Goal: Task Accomplishment & Management: Use online tool/utility

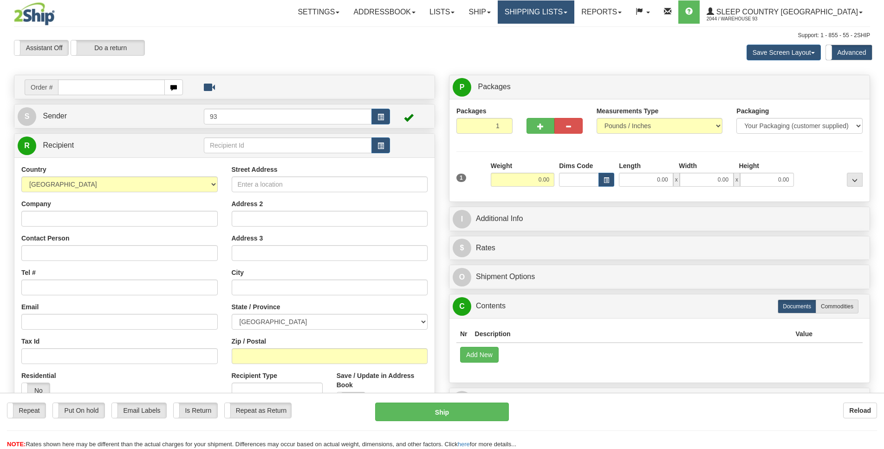
click at [574, 9] on link "Shipping lists" at bounding box center [535, 11] width 77 height 23
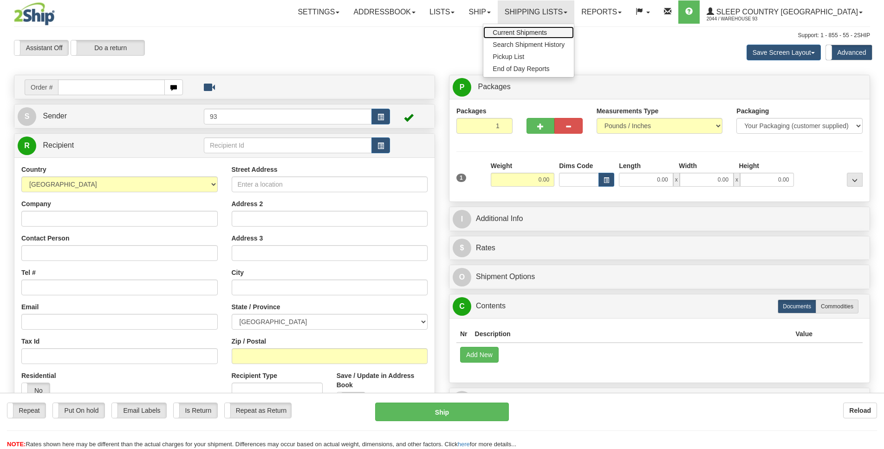
click at [547, 31] on span "Current Shipments" at bounding box center [519, 32] width 54 height 7
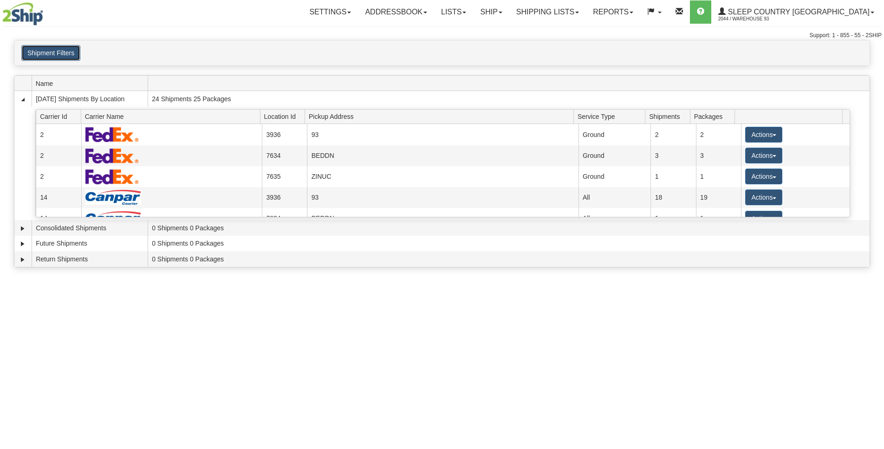
click at [62, 55] on button "Shipment Filters" at bounding box center [50, 53] width 59 height 16
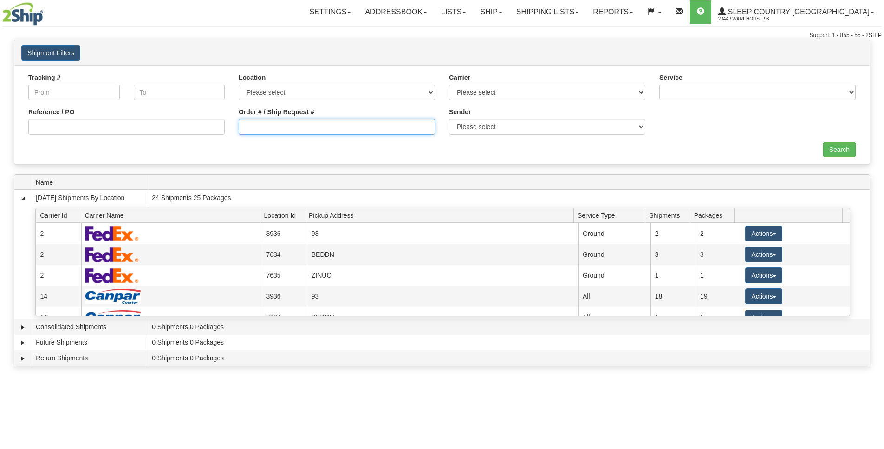
click at [291, 128] on input "Order # / Ship Request #" at bounding box center [337, 127] width 196 height 16
type input "9000i162682"
click at [834, 155] on input "Search" at bounding box center [839, 150] width 32 height 16
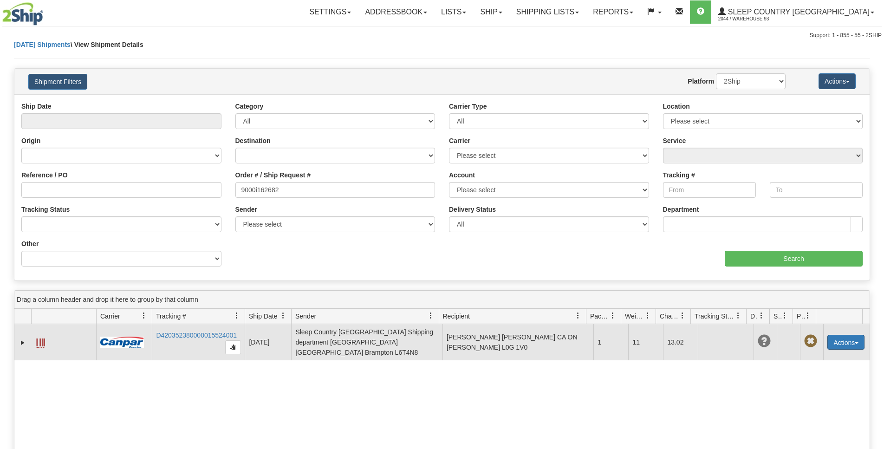
click at [836, 345] on button "Actions" at bounding box center [845, 342] width 37 height 15
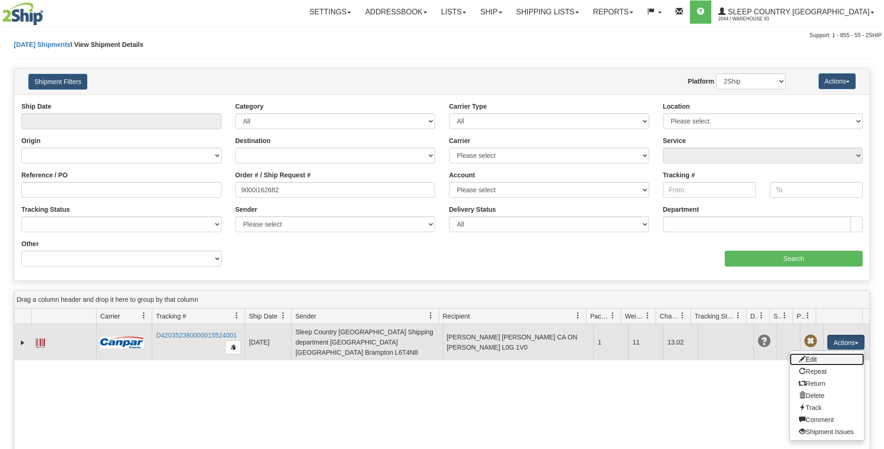
click at [822, 353] on link "Edit" at bounding box center [826, 359] width 74 height 12
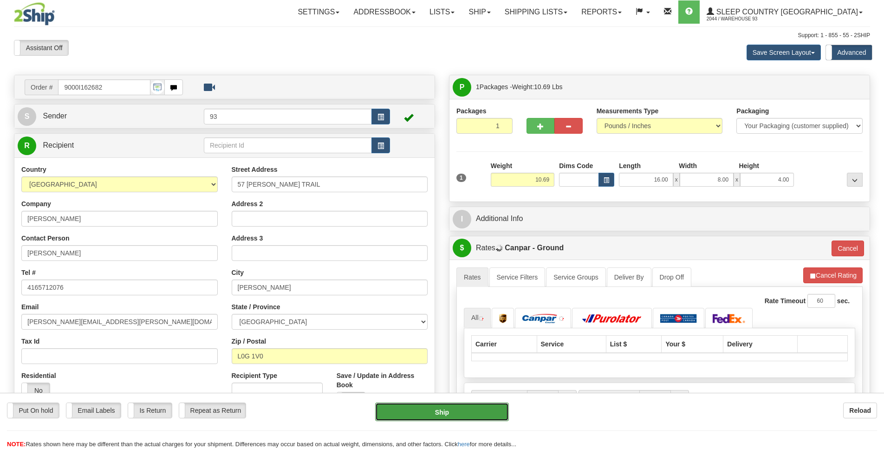
click at [434, 407] on button "Ship" at bounding box center [441, 411] width 133 height 19
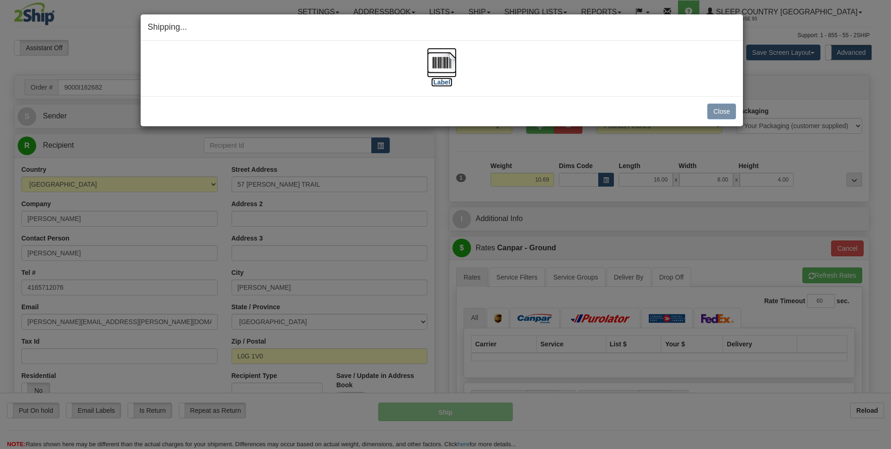
click at [443, 56] on img at bounding box center [442, 63] width 30 height 30
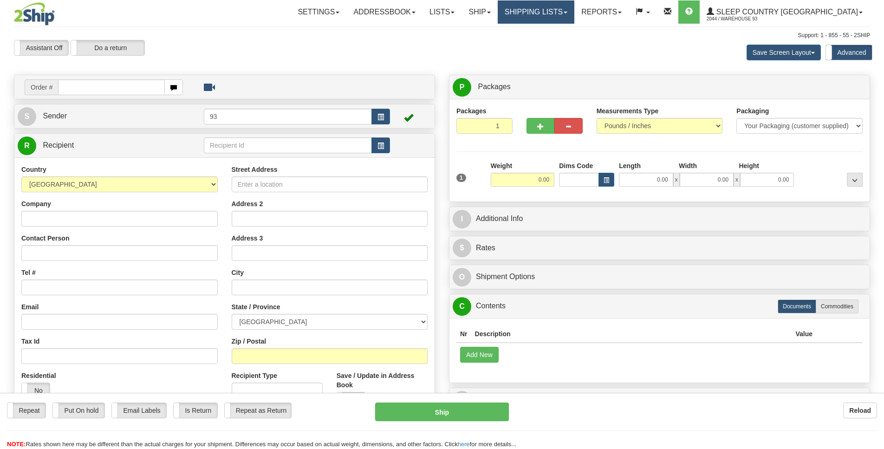
click at [574, 14] on link "Shipping lists" at bounding box center [535, 11] width 77 height 23
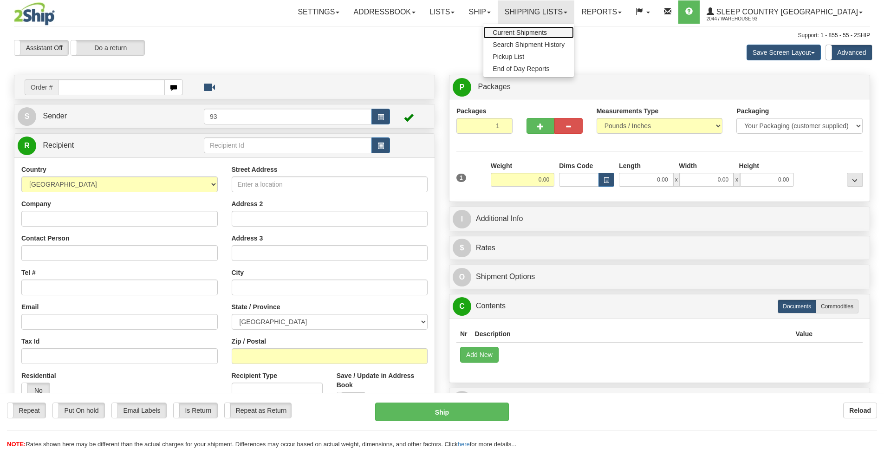
click at [547, 33] on span "Current Shipments" at bounding box center [519, 32] width 54 height 7
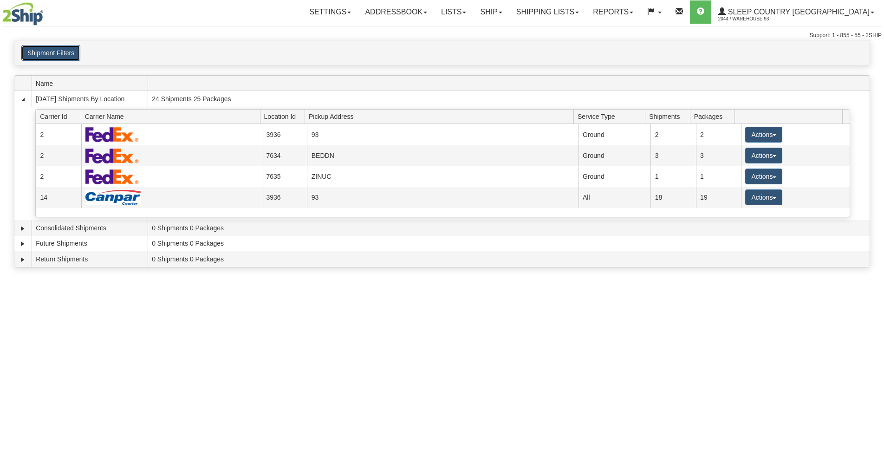
click at [41, 51] on button "Shipment Filters" at bounding box center [50, 53] width 59 height 16
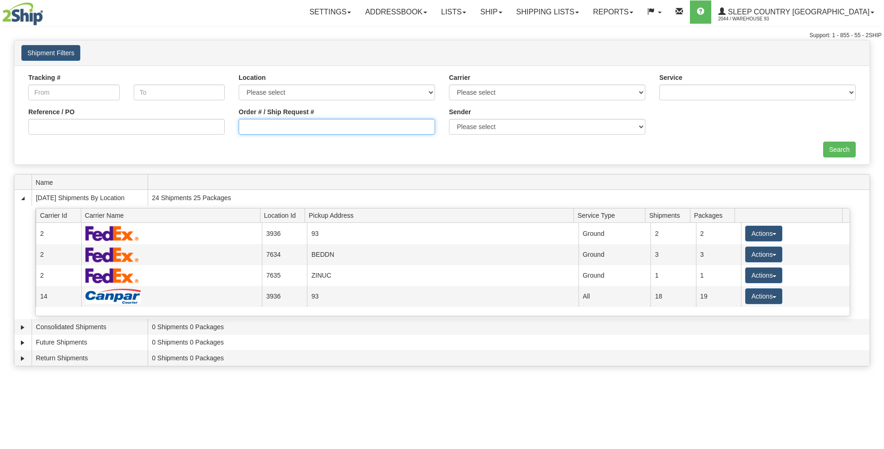
click at [301, 129] on input "Order # / Ship Request #" at bounding box center [337, 127] width 196 height 16
type input "9000i163681"
click at [841, 148] on input "Search" at bounding box center [839, 150] width 32 height 16
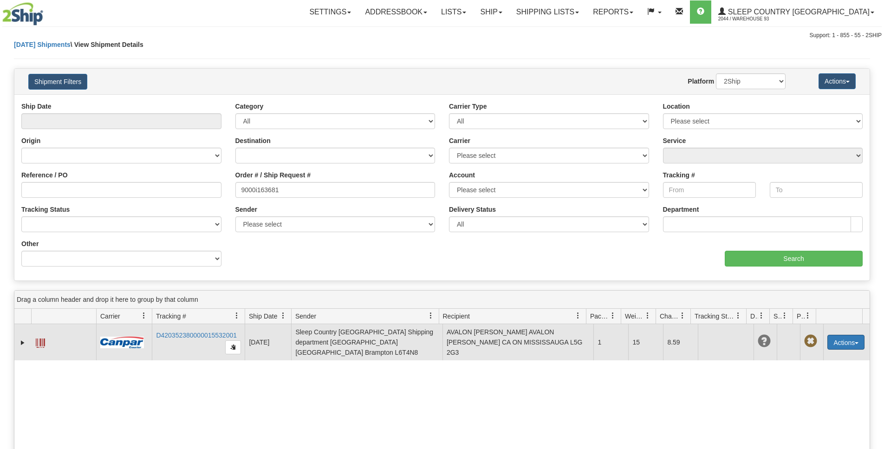
click at [844, 339] on button "Actions" at bounding box center [845, 342] width 37 height 15
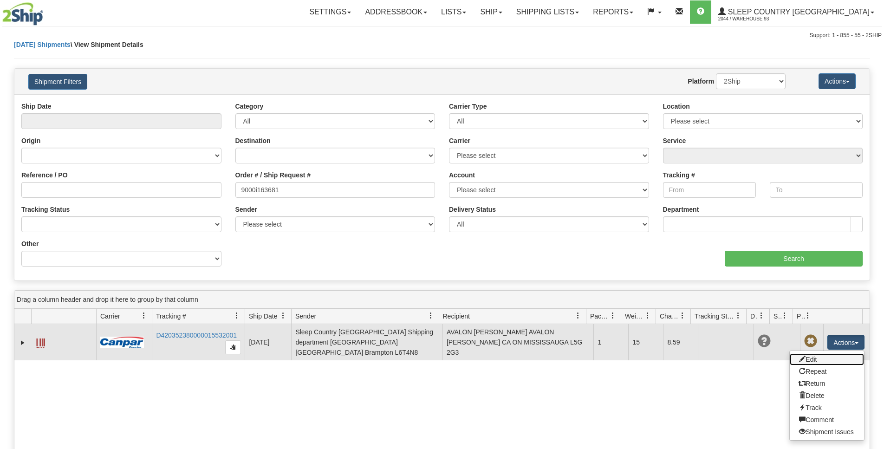
click at [815, 356] on link "Edit" at bounding box center [826, 359] width 74 height 12
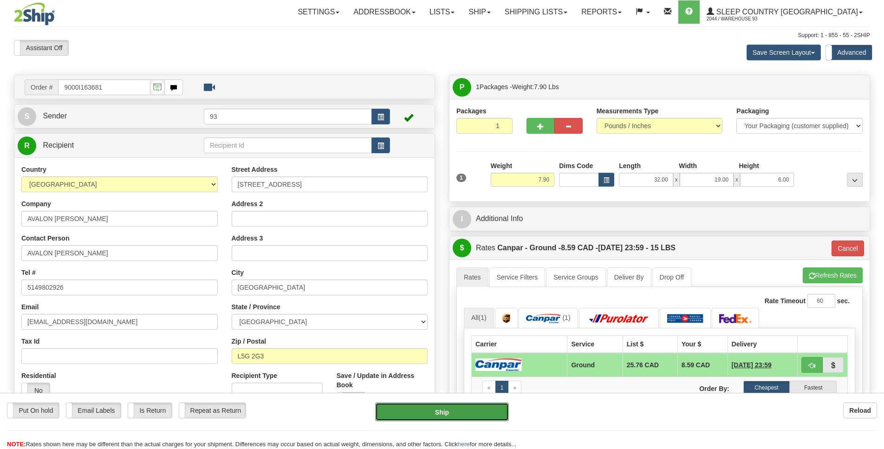
click at [461, 416] on button "Ship" at bounding box center [441, 411] width 133 height 19
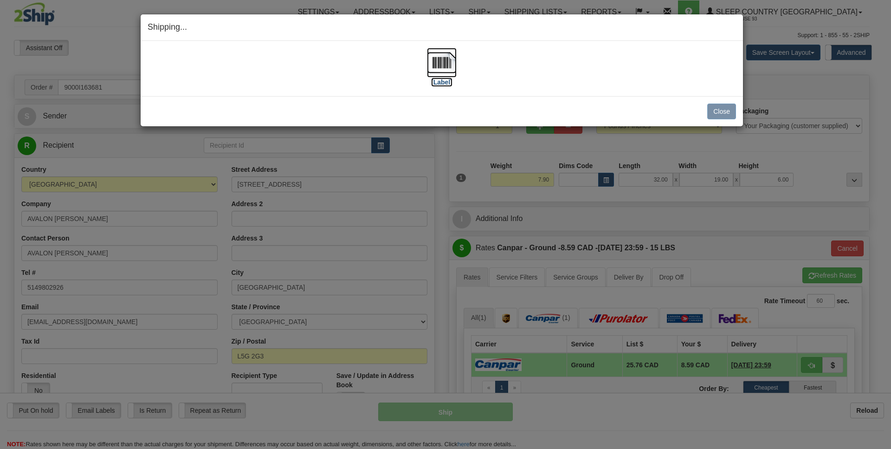
click at [444, 64] on img at bounding box center [442, 63] width 30 height 30
